Goal: Information Seeking & Learning: Learn about a topic

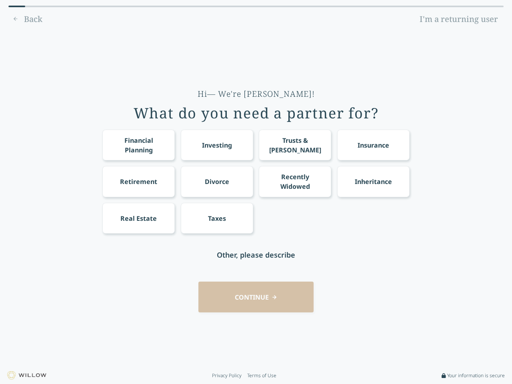
click at [256, 192] on div "Financial Planning Investing Trusts & [PERSON_NAME] Insurance Retirement Divorc…" at bounding box center [255, 182] width 307 height 104
click at [138, 145] on div "Financial Planning" at bounding box center [139, 145] width 58 height 19
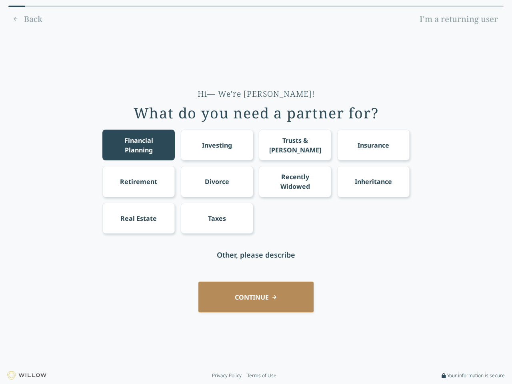
click at [217, 145] on div "Investing" at bounding box center [217, 145] width 30 height 10
click at [295, 145] on div "Trusts & [PERSON_NAME]" at bounding box center [295, 145] width 58 height 19
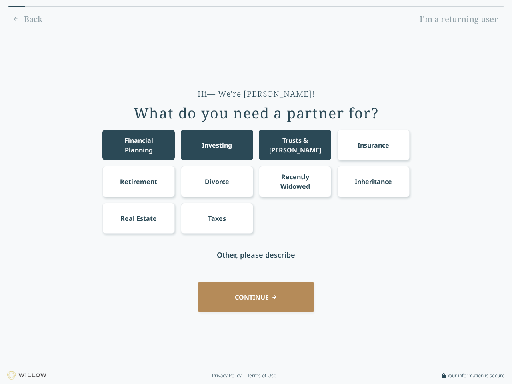
click at [373, 145] on div "Insurance" at bounding box center [374, 145] width 32 height 10
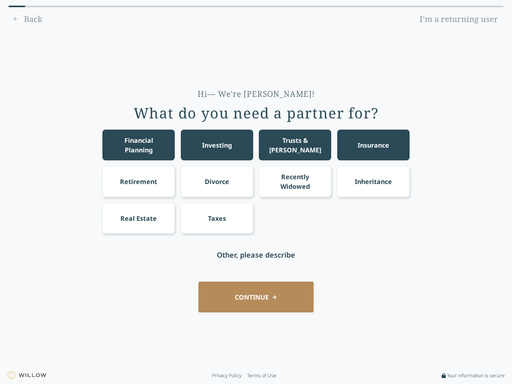
click at [138, 181] on div "Retirement" at bounding box center [138, 182] width 37 height 10
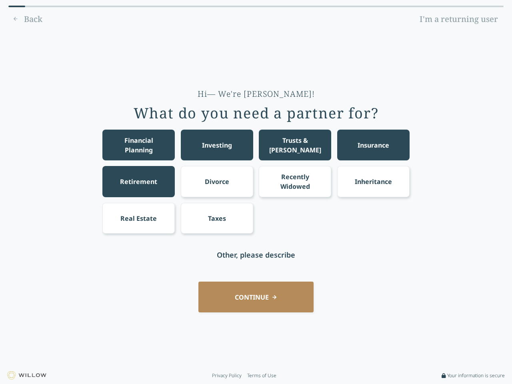
click at [217, 181] on div "Divorce" at bounding box center [217, 182] width 24 height 10
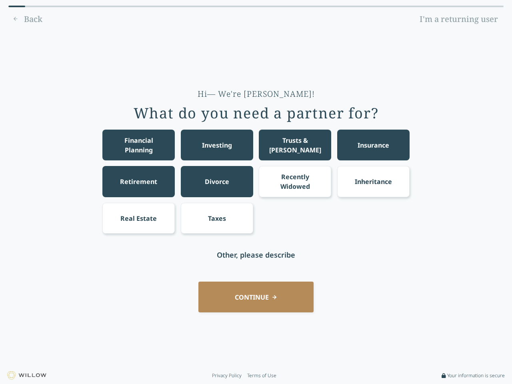
click at [295, 181] on div "Recently Widowed" at bounding box center [295, 181] width 58 height 19
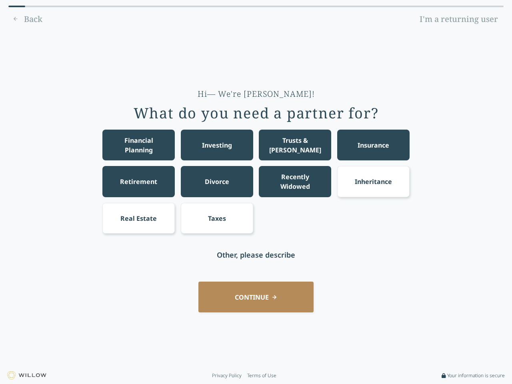
click at [373, 181] on div "Inheritance" at bounding box center [373, 182] width 37 height 10
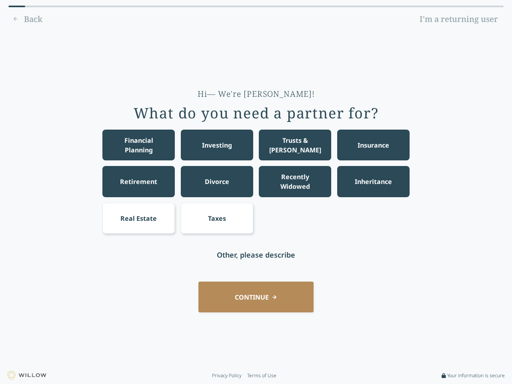
click at [138, 218] on div "Real Estate" at bounding box center [138, 219] width 36 height 10
